Goal: Information Seeking & Learning: Learn about a topic

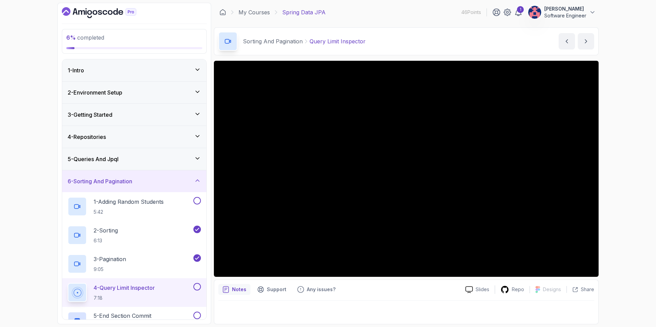
scroll to position [40, 0]
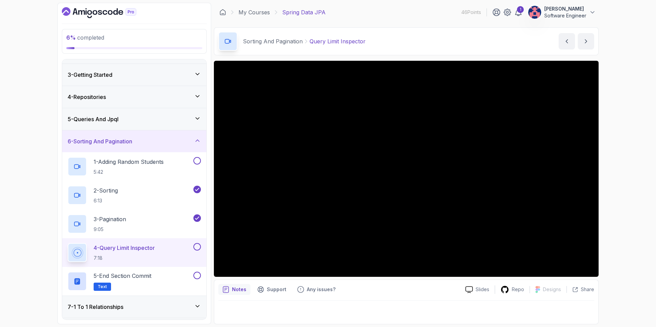
click at [624, 135] on div "6 % completed 1 - Intro 2 - Environment Setup 3 - Getting Started 4 - Repositor…" at bounding box center [328, 163] width 656 height 327
click at [197, 247] on button at bounding box center [197, 247] width 8 height 8
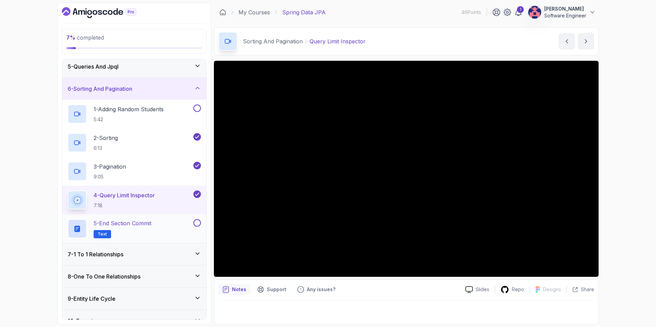
scroll to position [126, 0]
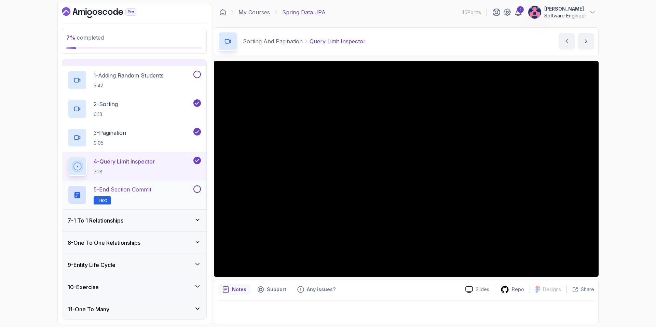
click at [150, 194] on h2 "5 - End Section Commit Text" at bounding box center [123, 194] width 58 height 19
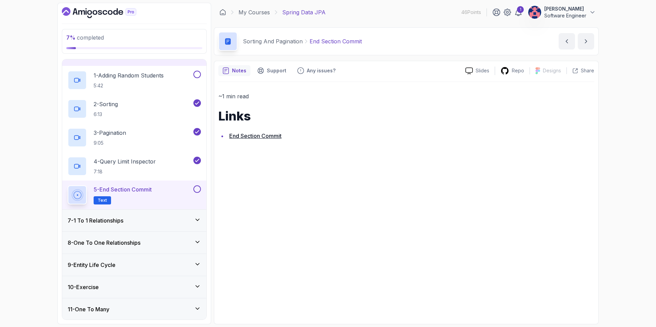
click at [141, 228] on div "7 - 1 To 1 Relationships" at bounding box center [134, 221] width 144 height 22
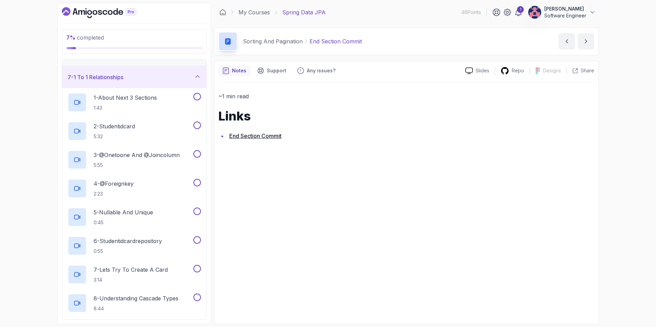
click at [156, 81] on div "7 - 1 To 1 Relationships" at bounding box center [134, 77] width 133 height 8
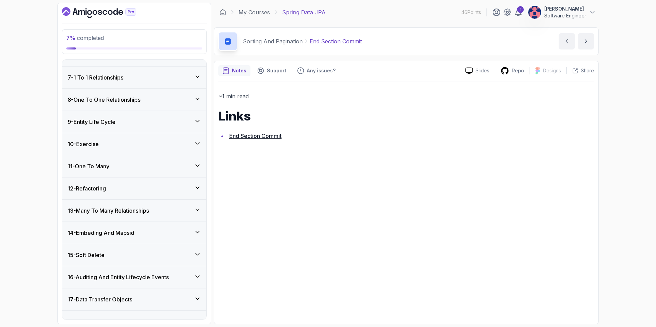
click at [156, 81] on div "7 - 1 To 1 Relationships" at bounding box center [134, 77] width 133 height 8
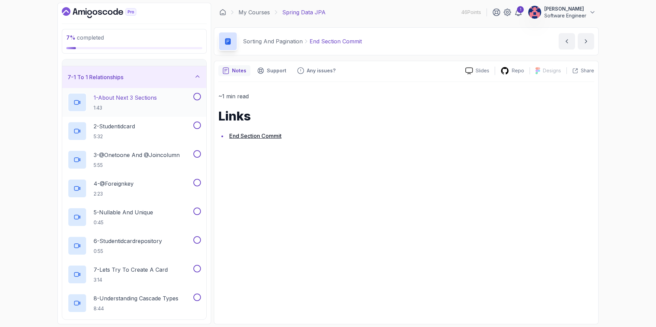
click at [154, 107] on p "1:43" at bounding box center [125, 108] width 63 height 7
